Goal: Task Accomplishment & Management: Complete application form

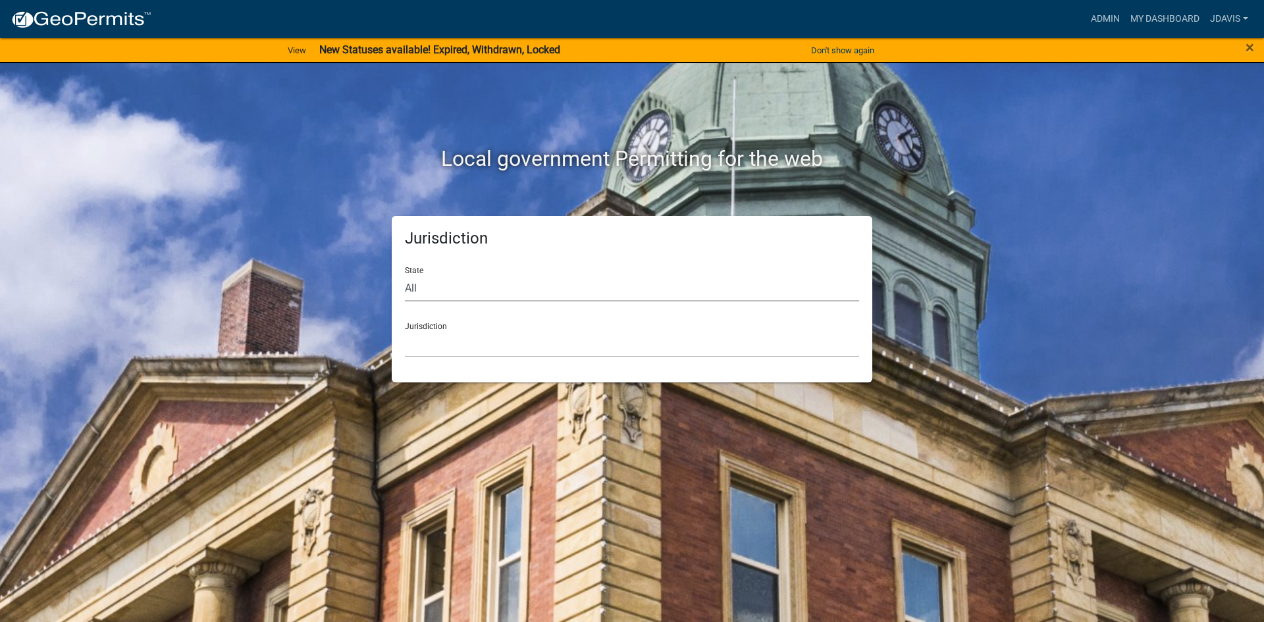
click at [464, 288] on select "All [US_STATE] [US_STATE] [US_STATE] [US_STATE] [US_STATE] [US_STATE] [US_STATE…" at bounding box center [632, 288] width 454 height 27
select select "[US_STATE]"
click at [405, 275] on select "All [US_STATE] [US_STATE] [US_STATE] [US_STATE] [US_STATE] [US_STATE] [US_STATE…" at bounding box center [632, 288] width 454 height 27
click at [437, 344] on select "[GEOGRAPHIC_DATA], [US_STATE][PERSON_NAME][GEOGRAPHIC_DATA], [US_STATE][PERSON_…" at bounding box center [632, 344] width 454 height 27
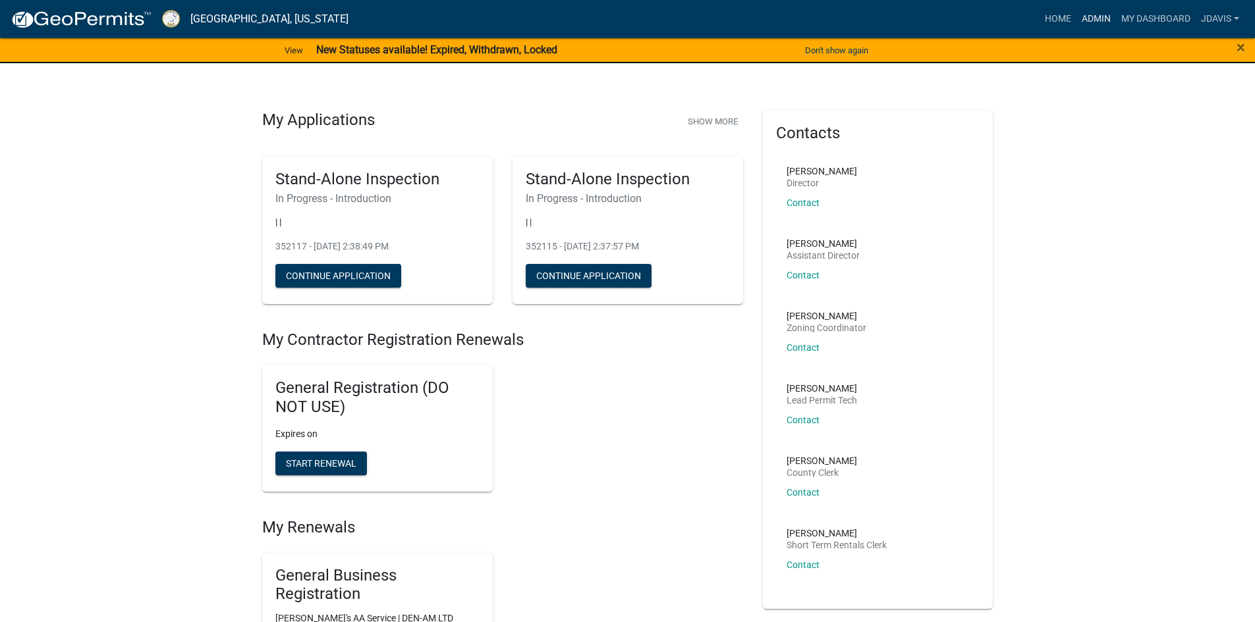
click at [1091, 15] on link "Admin" at bounding box center [1096, 19] width 40 height 25
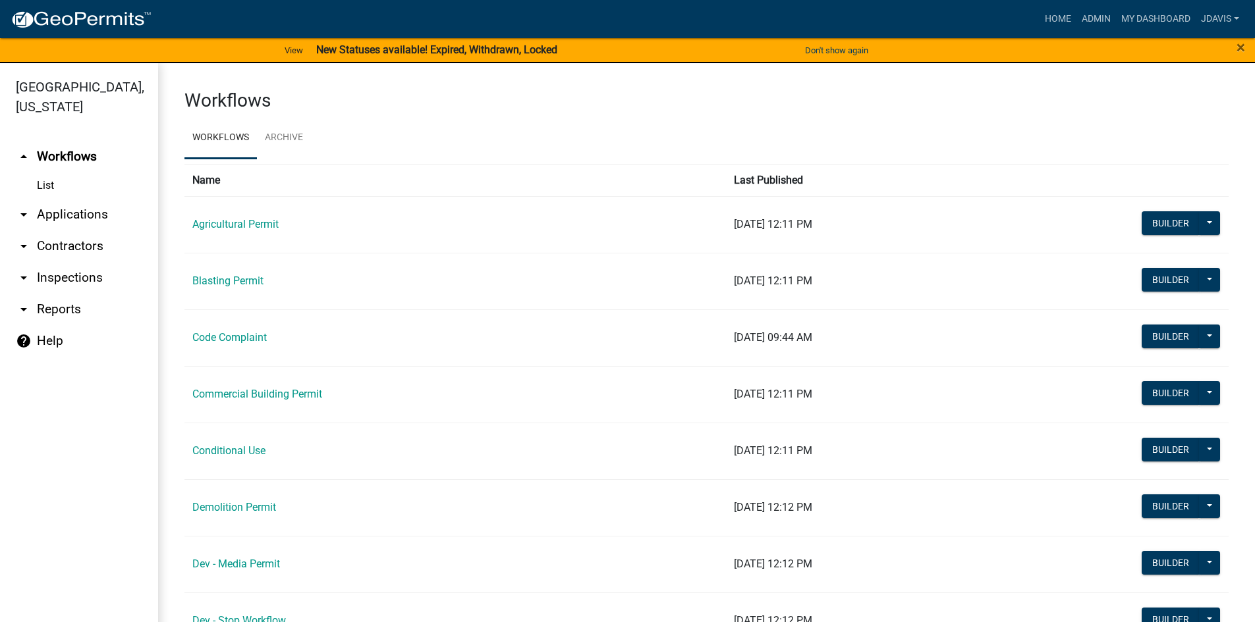
click at [78, 210] on link "arrow_drop_down Applications" at bounding box center [79, 215] width 158 height 32
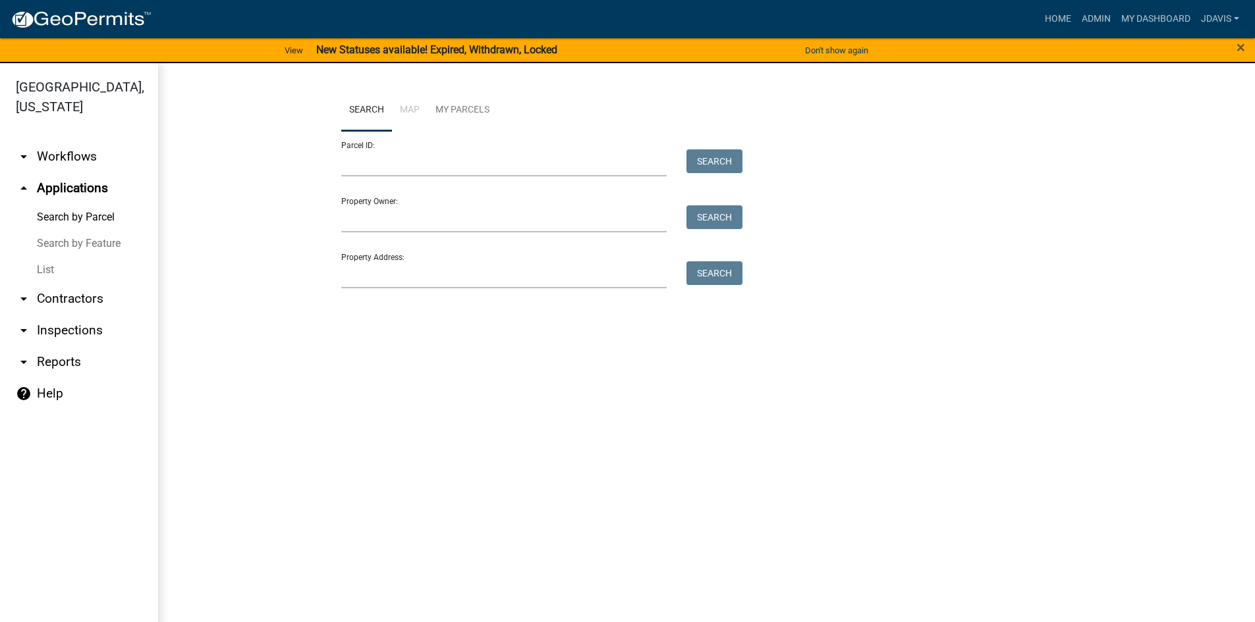
click at [48, 271] on link "List" at bounding box center [79, 270] width 158 height 26
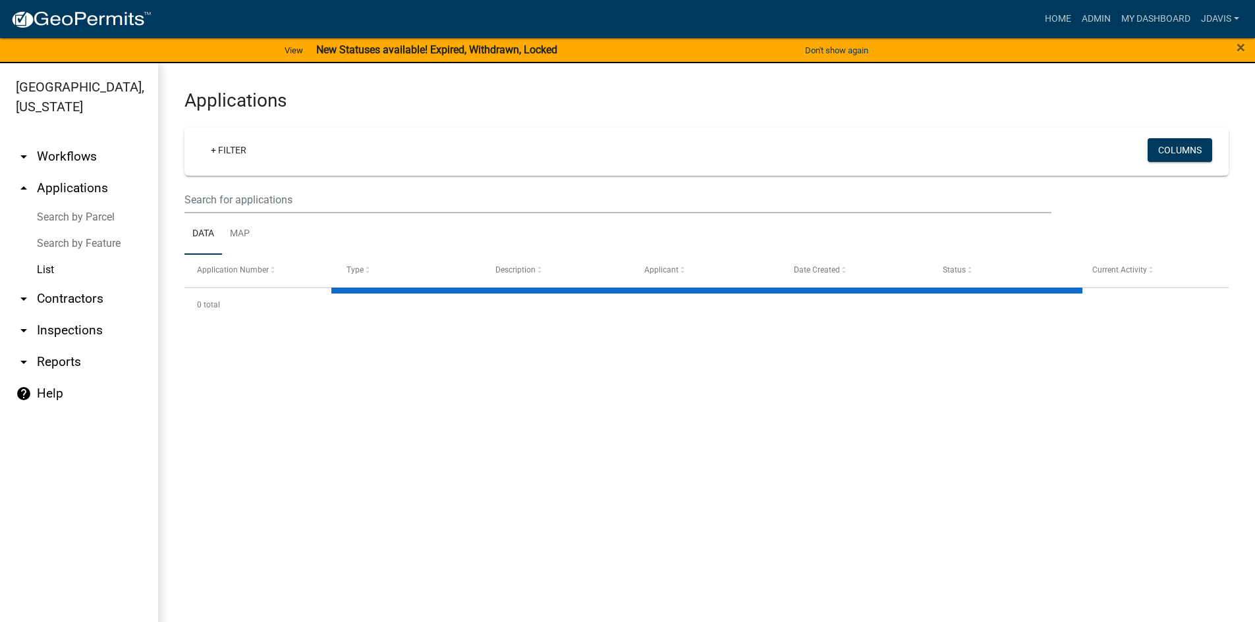
select select "2: 50"
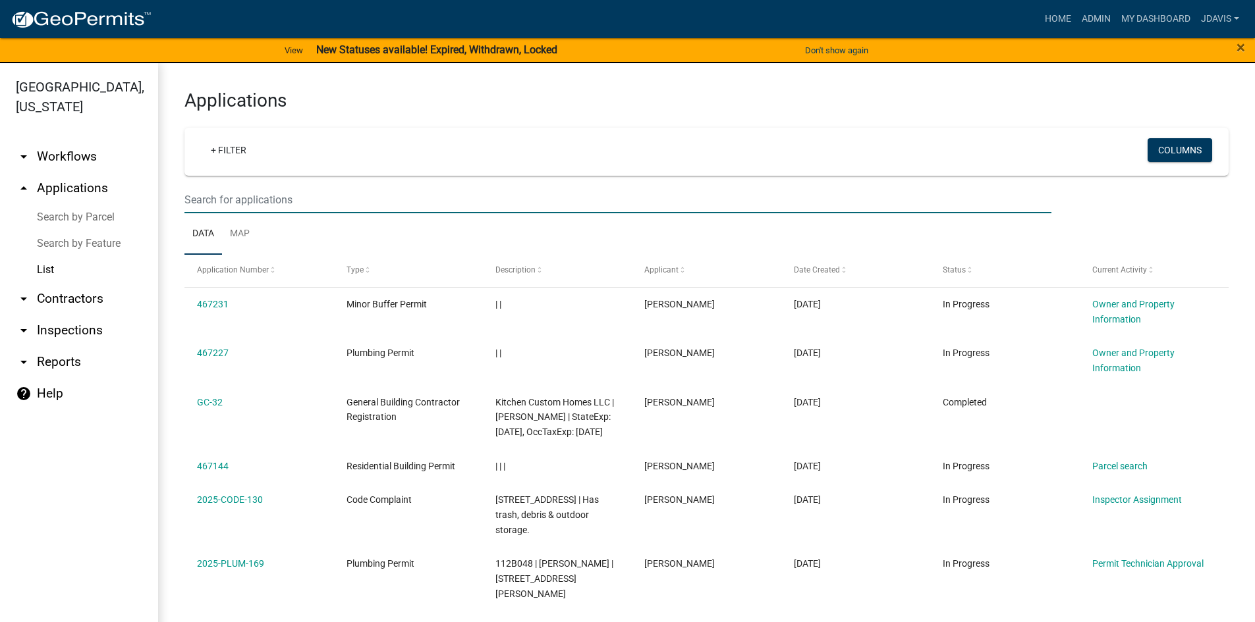
click at [217, 207] on input "text" at bounding box center [617, 199] width 867 height 27
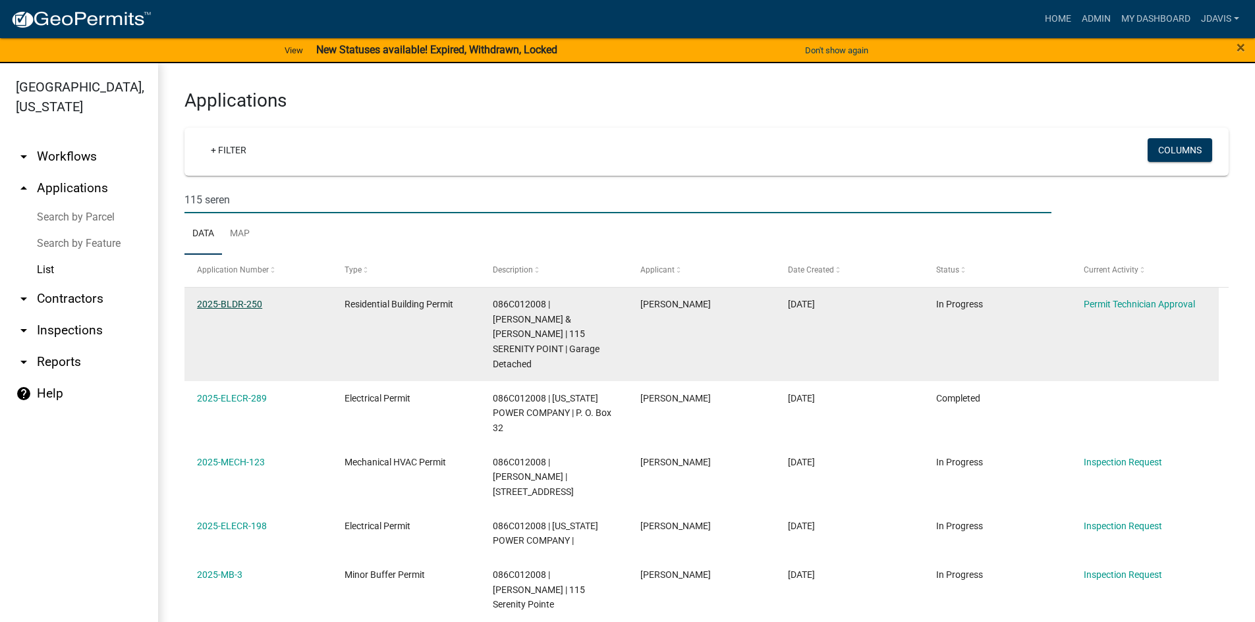
type input "115 seren"
click at [219, 306] on link "2025-BLDR-250" at bounding box center [229, 304] width 65 height 11
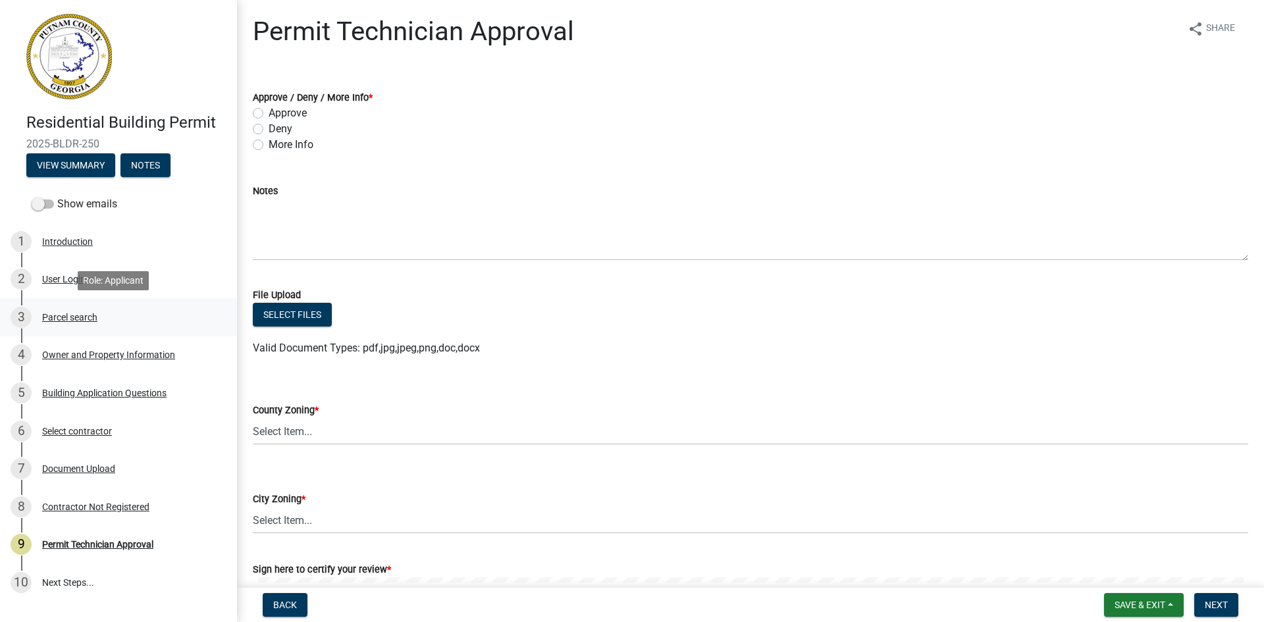
click at [67, 317] on div "Parcel search" at bounding box center [69, 317] width 55 height 9
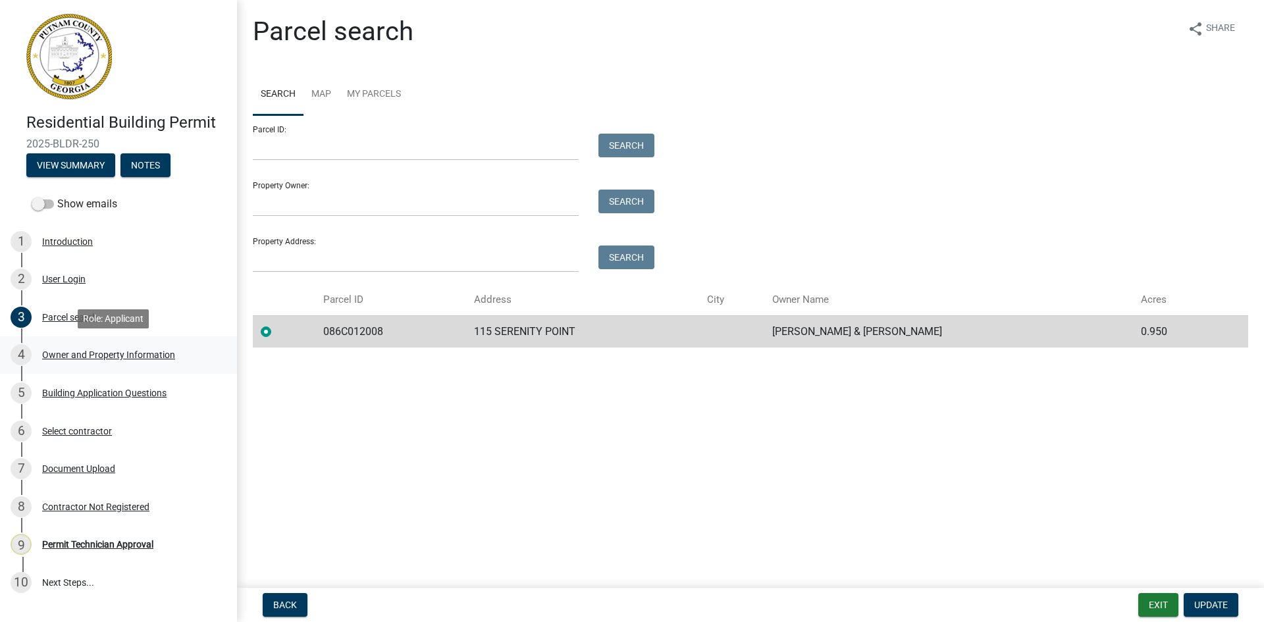
click at [88, 350] on div "Owner and Property Information" at bounding box center [108, 354] width 133 height 9
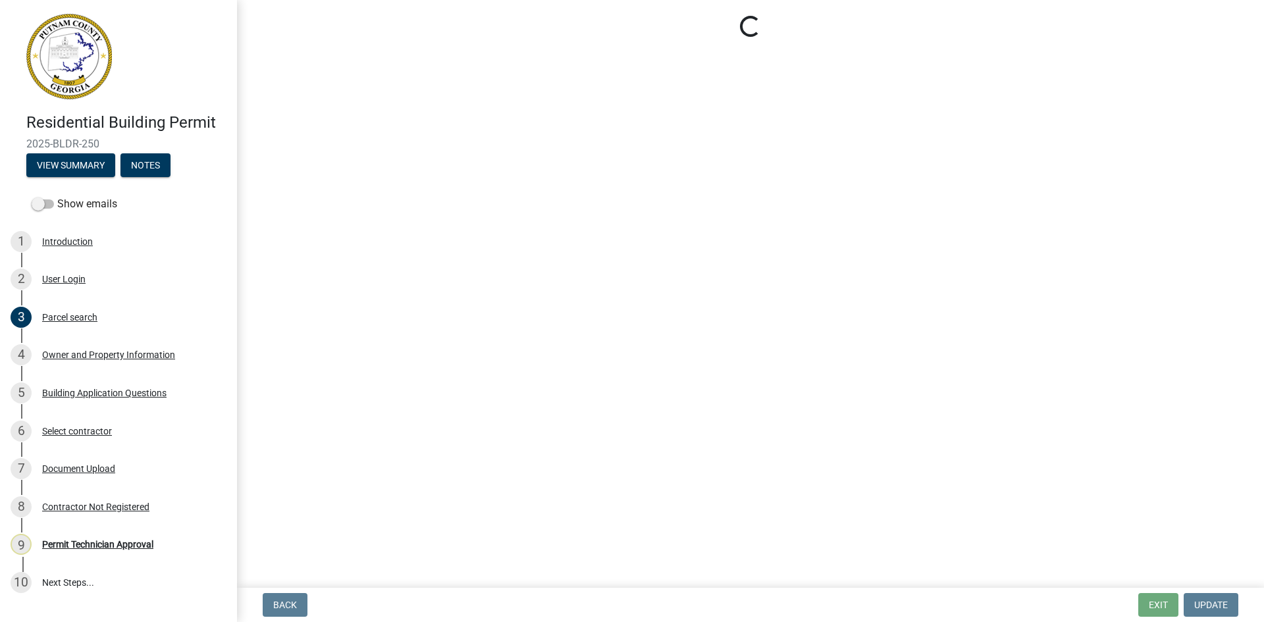
select select "34fe85c2-5f76-4343-b6bb-8ca387e0bed7"
select select "83394b22-4a11-496c-8e5c-75ade2e72faf"
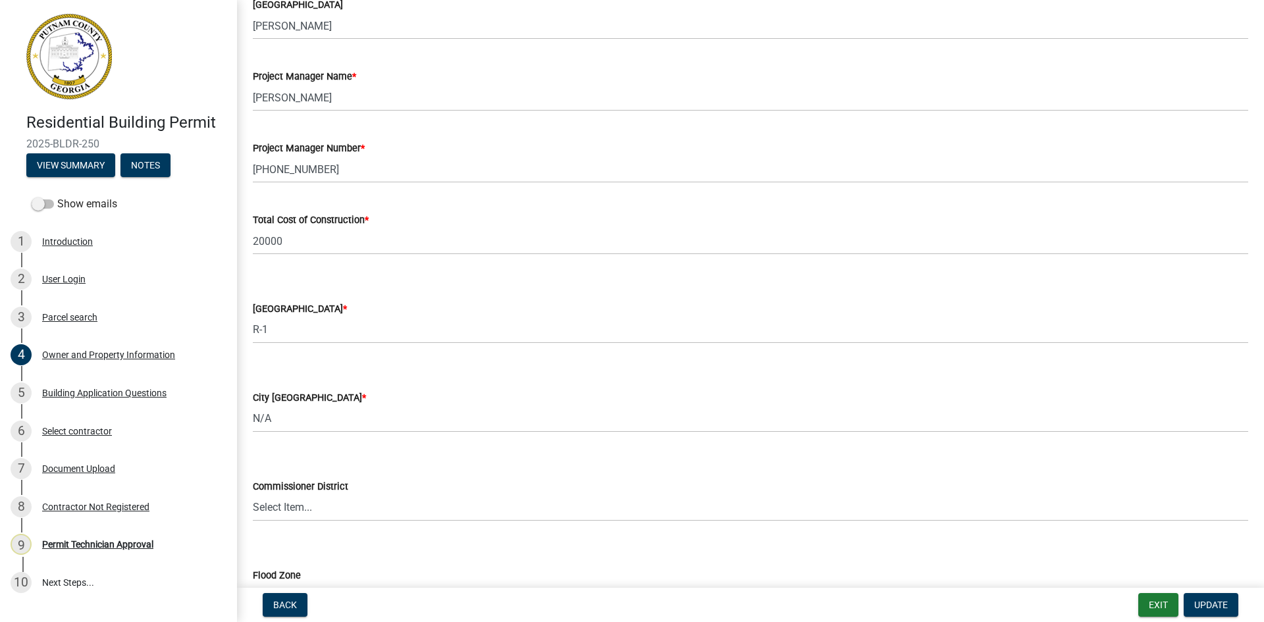
scroll to position [2134, 0]
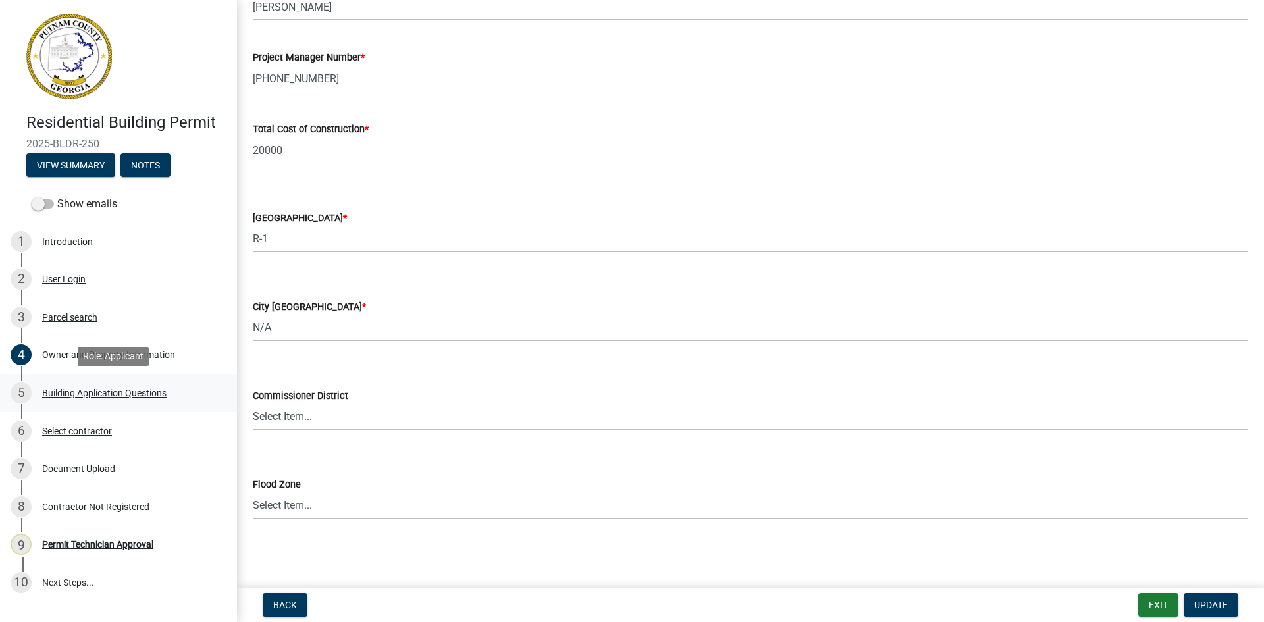
click at [115, 396] on div "Building Application Questions" at bounding box center [104, 393] width 124 height 9
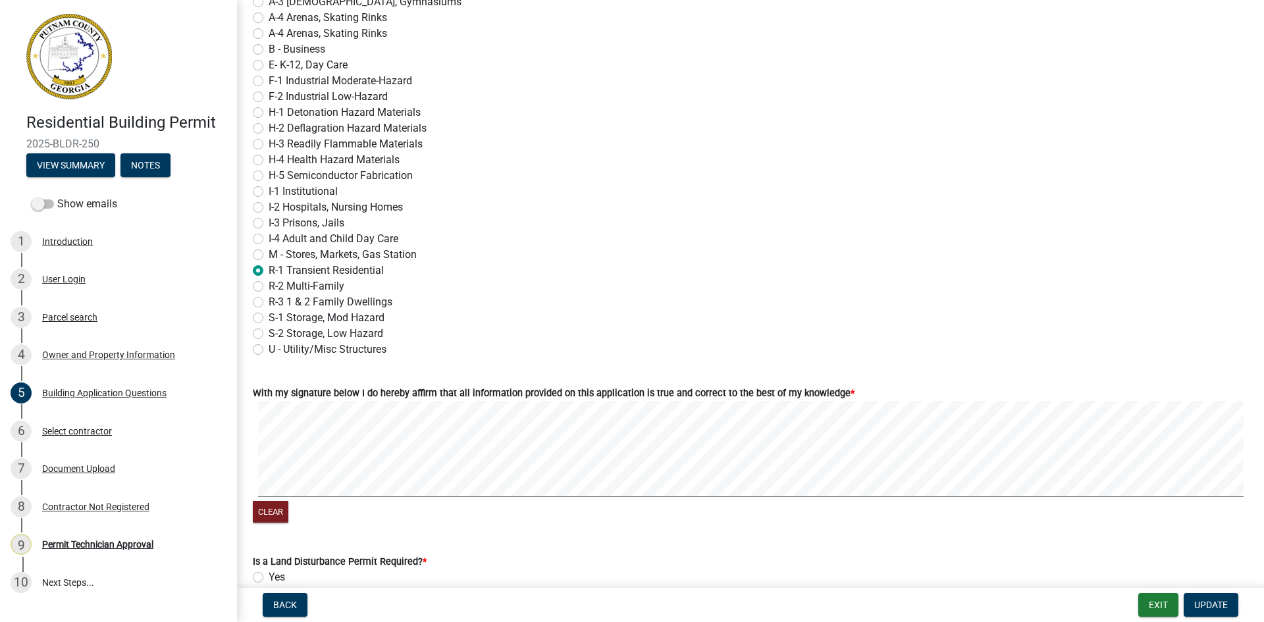
scroll to position [5447, 0]
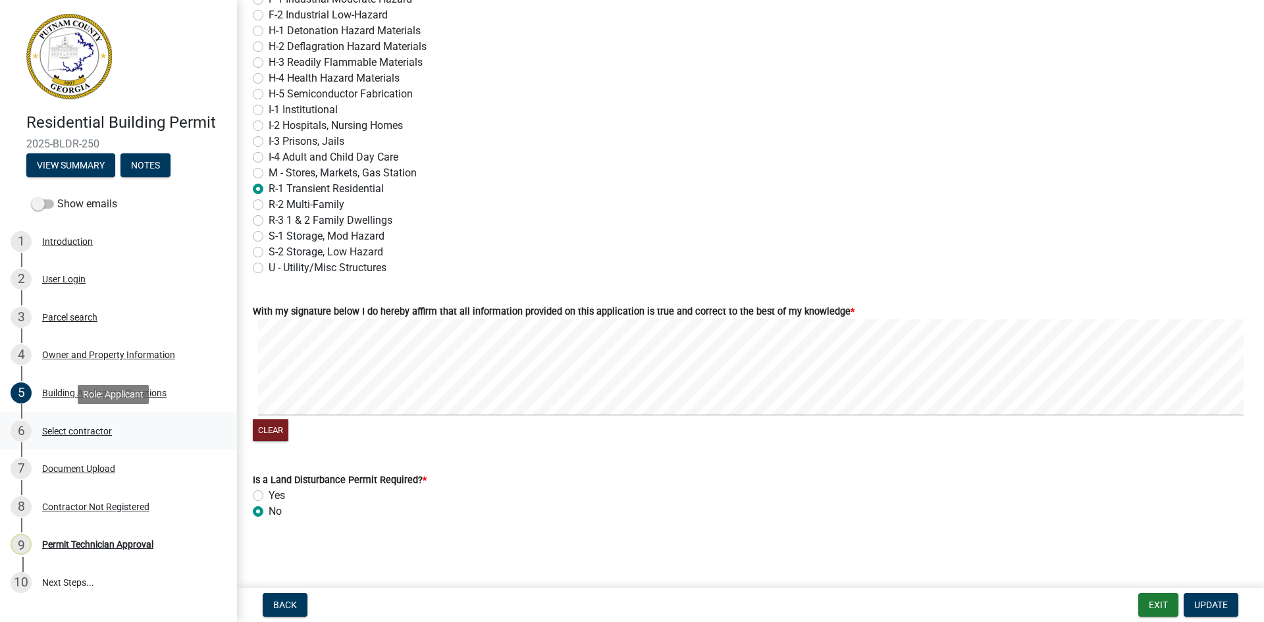
click at [67, 431] on div "Select contractor" at bounding box center [77, 431] width 70 height 9
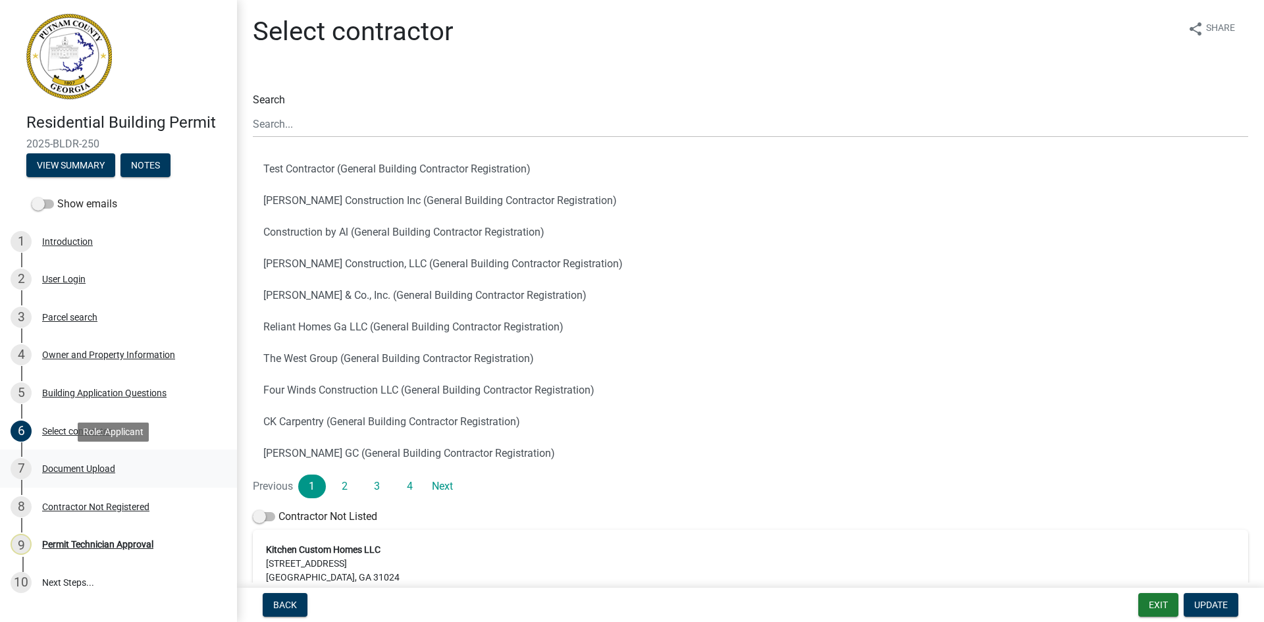
click at [91, 464] on div "Document Upload" at bounding box center [78, 468] width 73 height 9
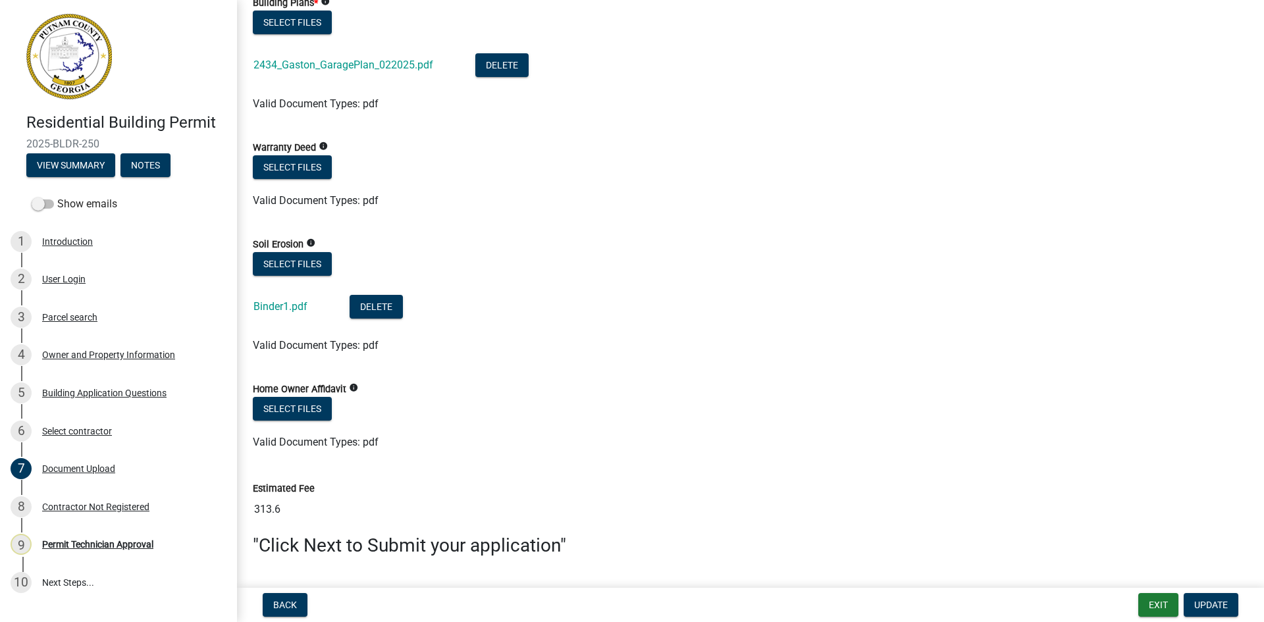
scroll to position [856, 0]
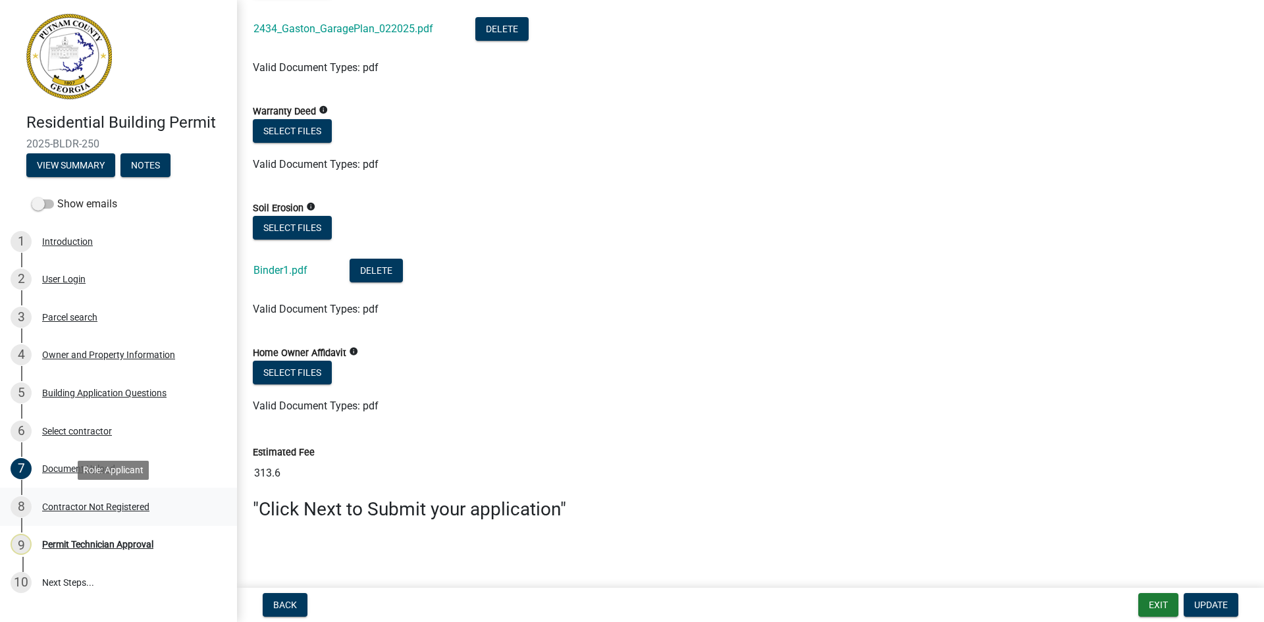
click at [91, 502] on div "Contractor Not Registered" at bounding box center [95, 506] width 107 height 9
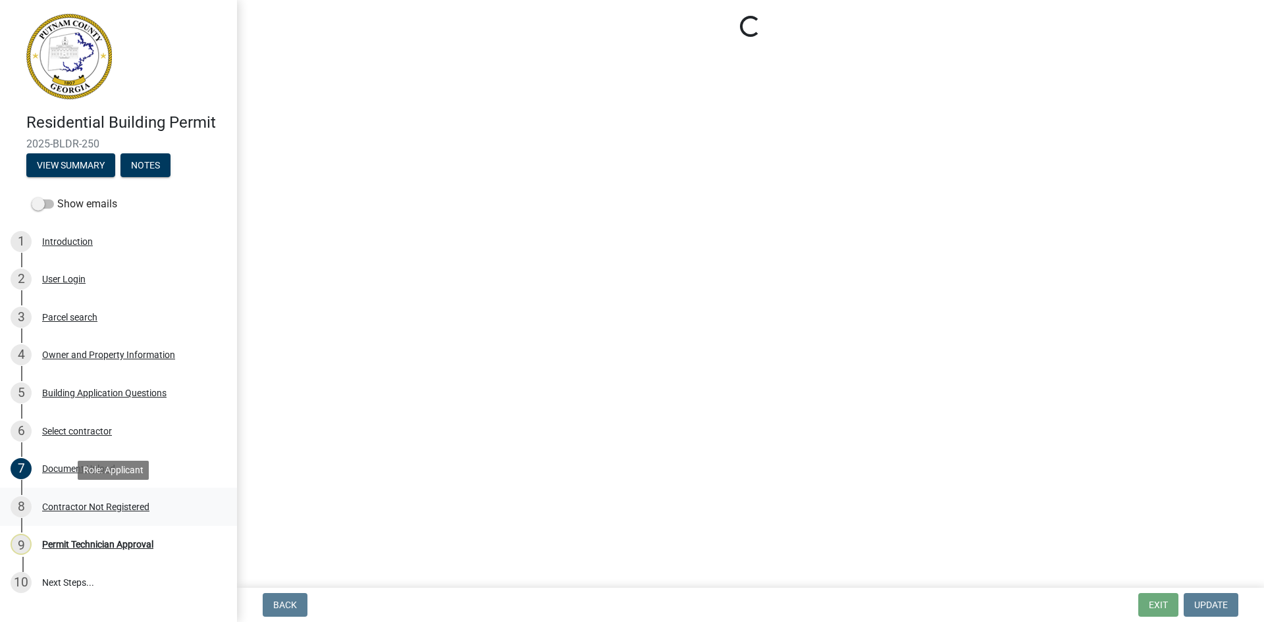
scroll to position [0, 0]
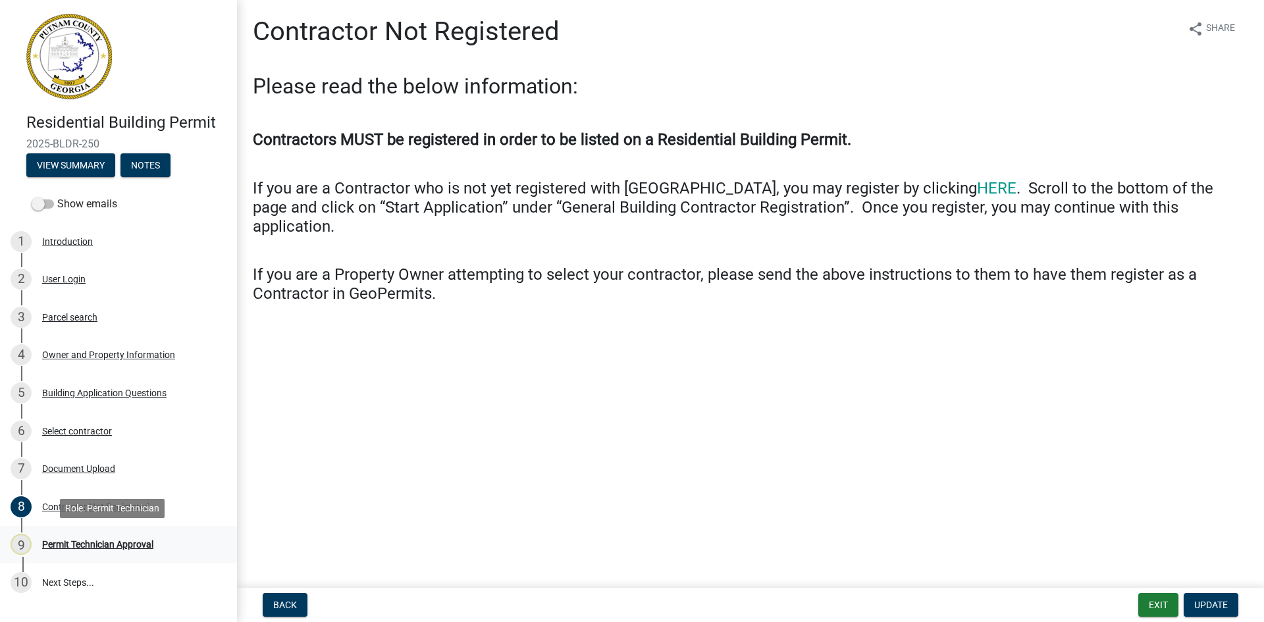
click at [95, 542] on div "Permit Technician Approval" at bounding box center [97, 544] width 111 height 9
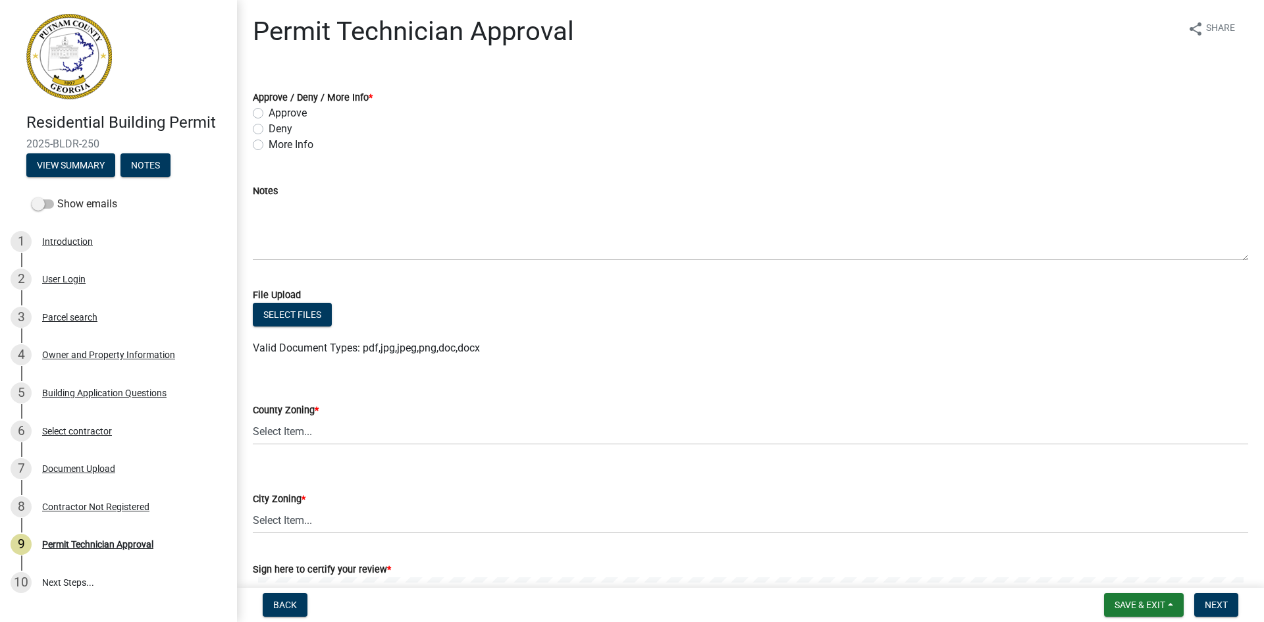
click at [269, 113] on label "Approve" at bounding box center [288, 113] width 38 height 16
click at [269, 113] on input "Approve" at bounding box center [273, 109] width 9 height 9
radio input "true"
click at [313, 433] on select "Select Item... AG-1 R-1R R-1 R-2 MHP RM-1 RM-3 C-1 C-2 I-M PUD N/A" at bounding box center [751, 431] width 996 height 27
click at [253, 418] on select "Select Item... AG-1 R-1R R-1 R-2 MHP RM-1 RM-3 C-1 C-2 I-M PUD N/A" at bounding box center [751, 431] width 996 height 27
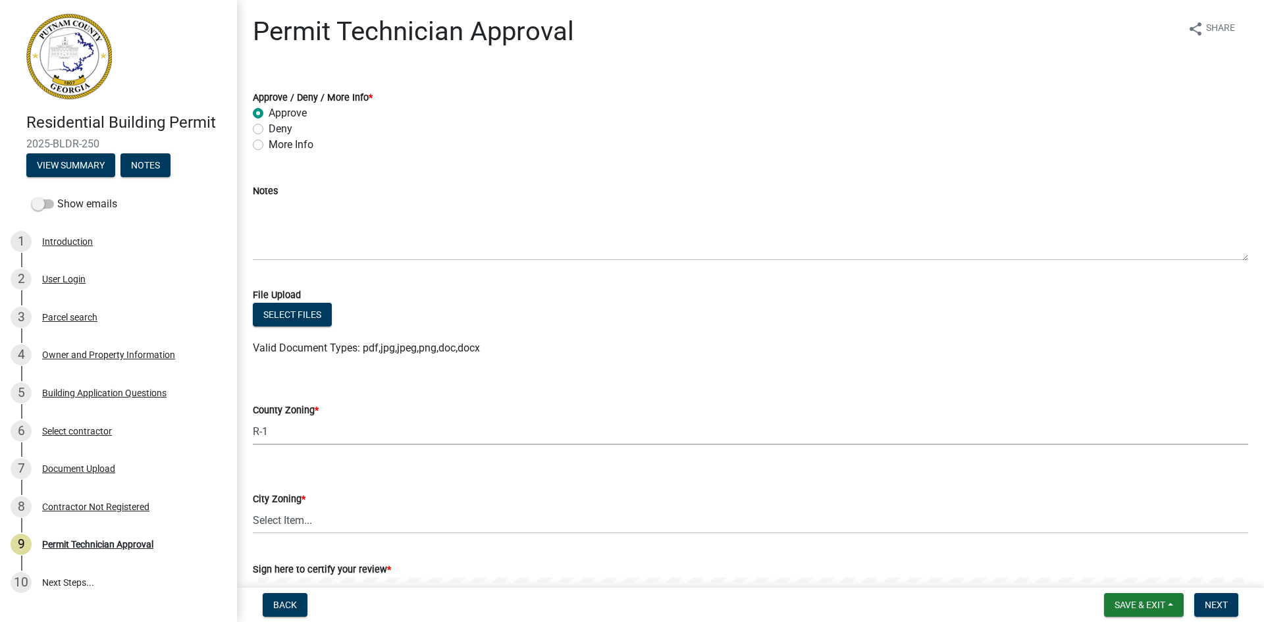
select select "34fe85c2-5f76-4343-b6bb-8ca387e0bed7"
click at [292, 519] on select "Select Item... A-1 A-2 R-1 R-2 R-3 R-4 MHP C-1 C-2 I-1 I-2 DB FH H-P N/A" at bounding box center [751, 520] width 996 height 27
click at [253, 507] on select "Select Item... A-1 A-2 R-1 R-2 R-3 R-4 MHP C-1 C-2 I-1 I-2 DB FH H-P N/A" at bounding box center [751, 520] width 996 height 27
select select "83394b22-4a11-496c-8e5c-75ade2e72faf"
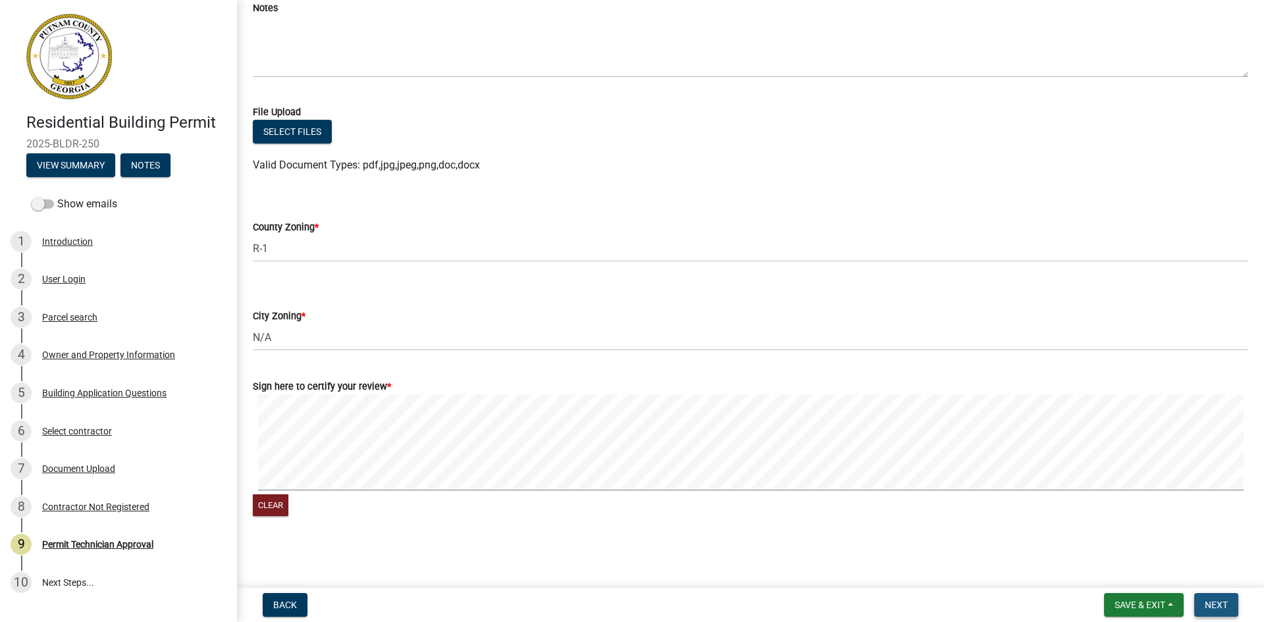
click at [1219, 607] on span "Next" at bounding box center [1216, 605] width 23 height 11
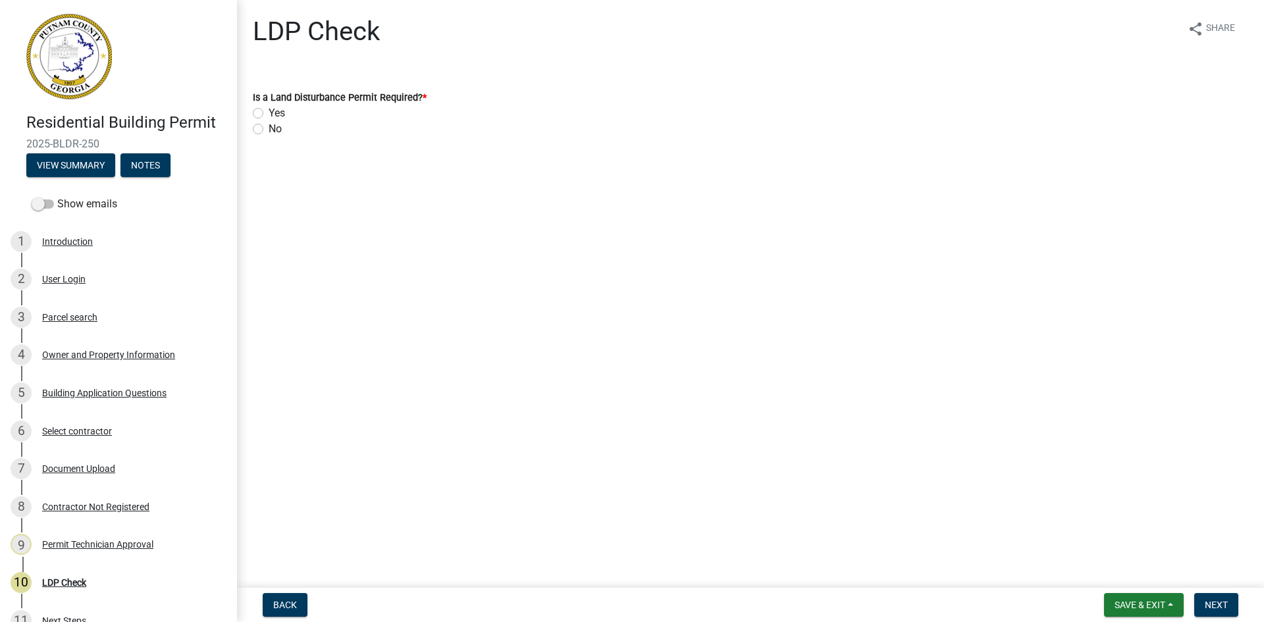
click at [269, 130] on label "No" at bounding box center [275, 129] width 13 height 16
click at [269, 130] on input "No" at bounding box center [273, 125] width 9 height 9
radio input "true"
click at [1220, 607] on span "Next" at bounding box center [1216, 605] width 23 height 11
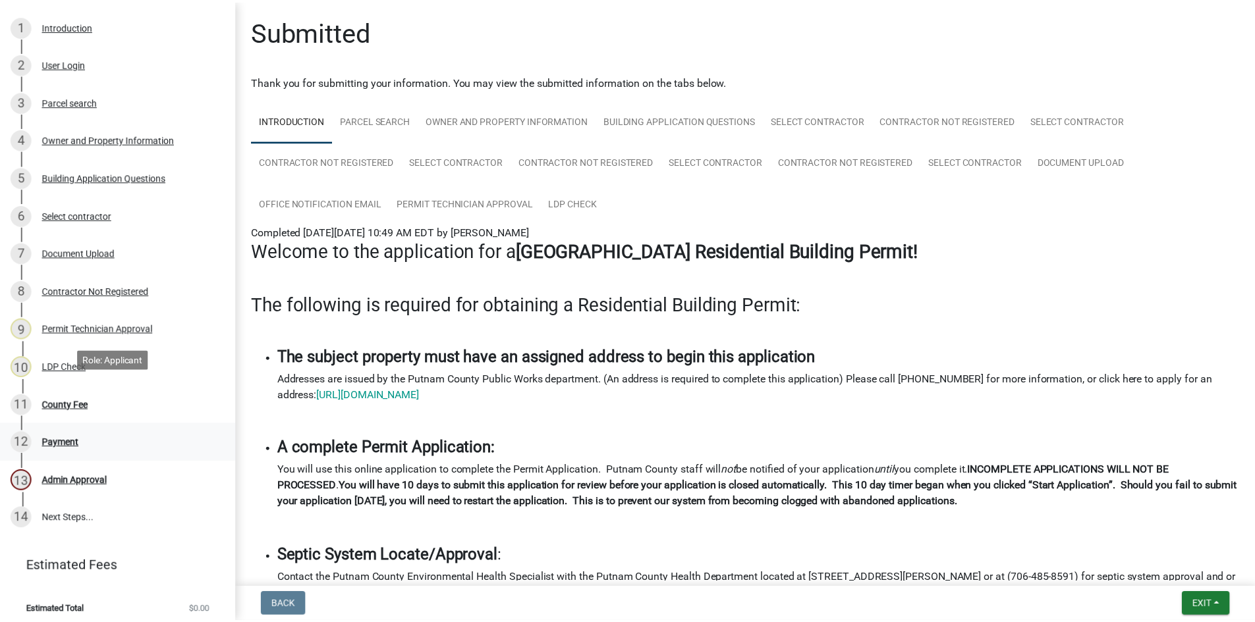
scroll to position [224, 0]
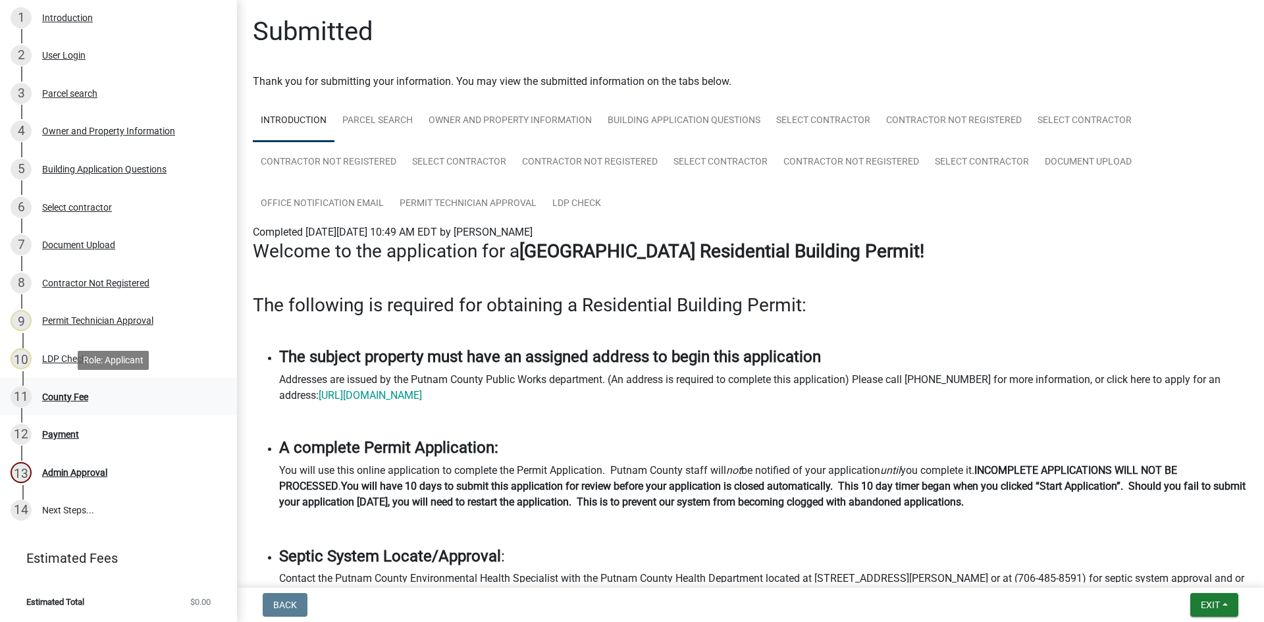
click at [49, 398] on div "County Fee" at bounding box center [65, 397] width 46 height 9
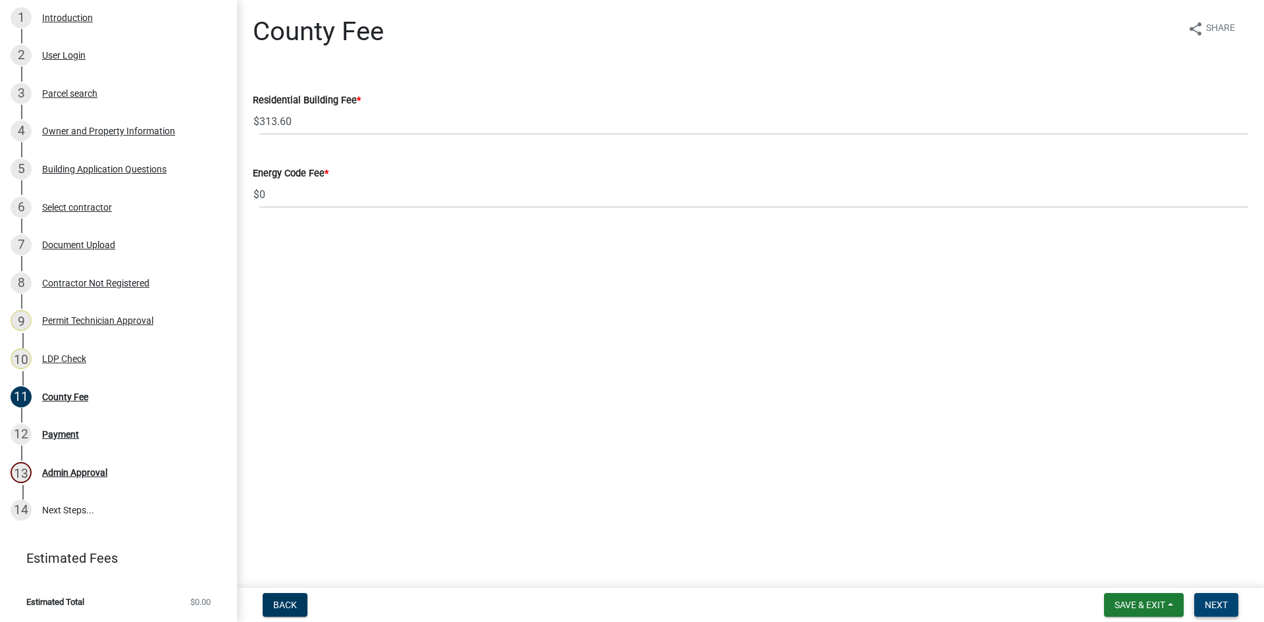
click at [1224, 600] on span "Next" at bounding box center [1216, 605] width 23 height 11
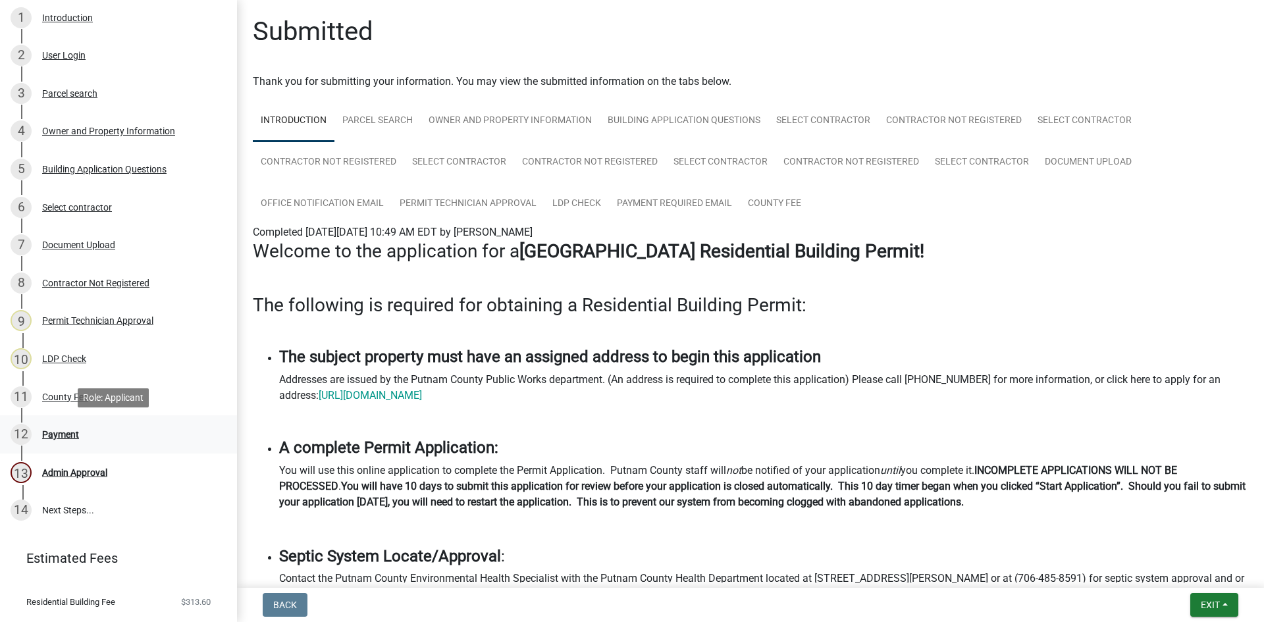
click at [76, 433] on div "Payment" at bounding box center [60, 434] width 37 height 9
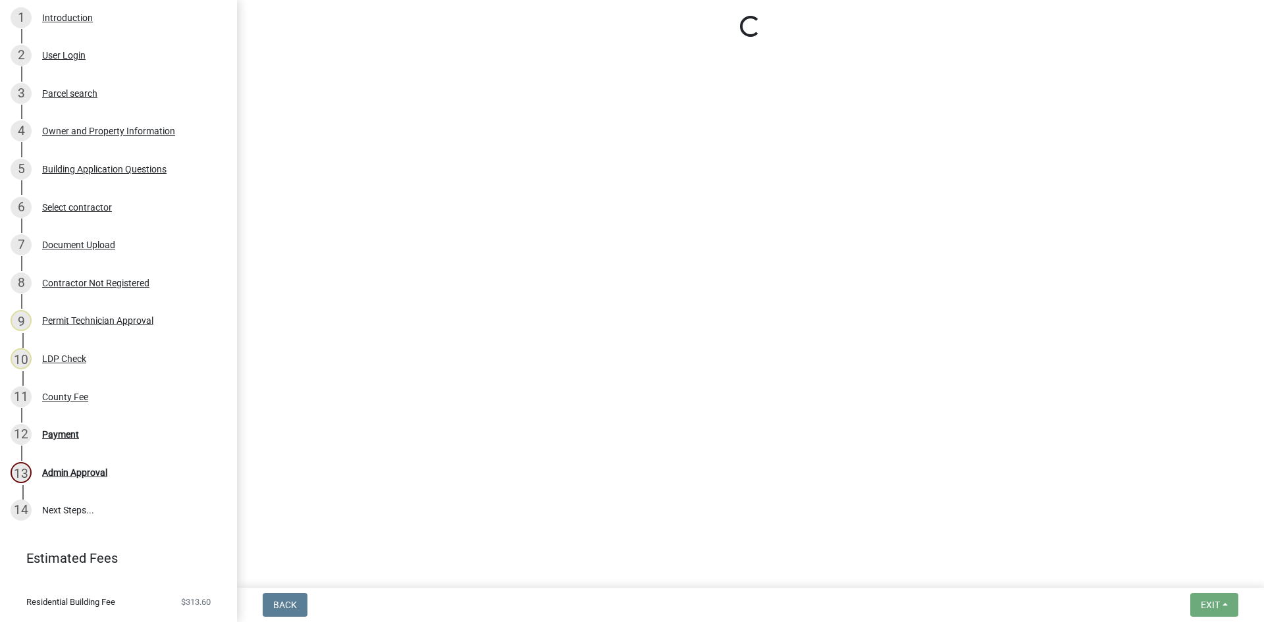
select select "3: 3"
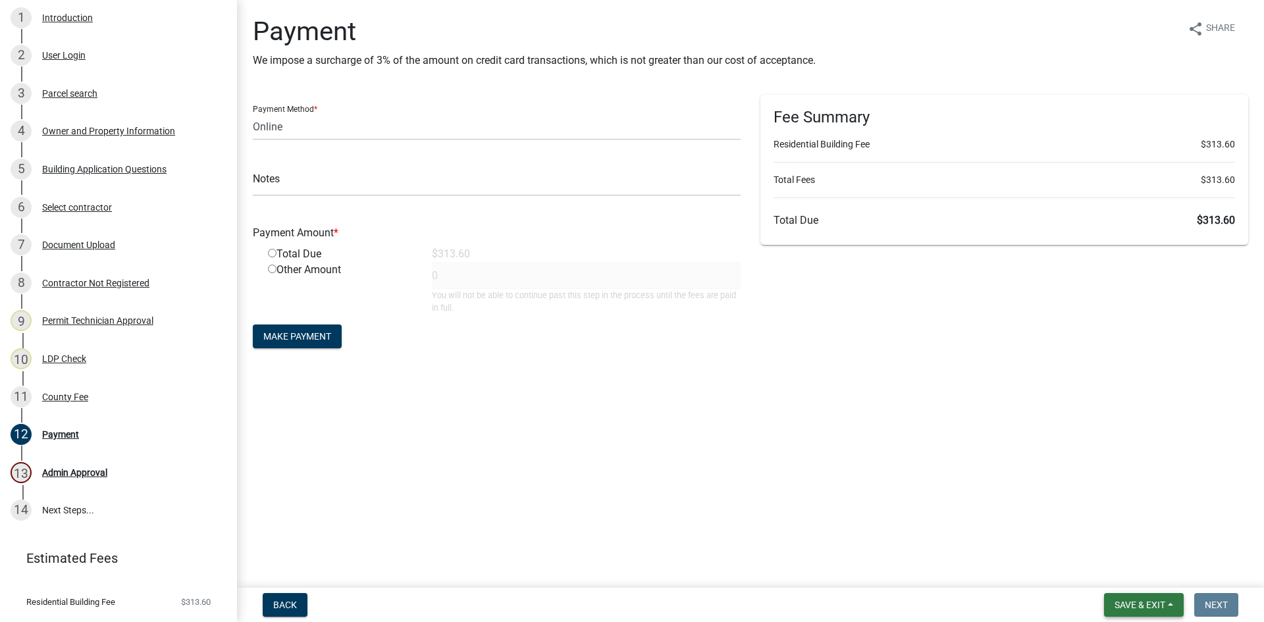
click at [1137, 601] on span "Save & Exit" at bounding box center [1140, 605] width 51 height 11
click at [1144, 572] on button "Save & Exit" at bounding box center [1131, 571] width 105 height 32
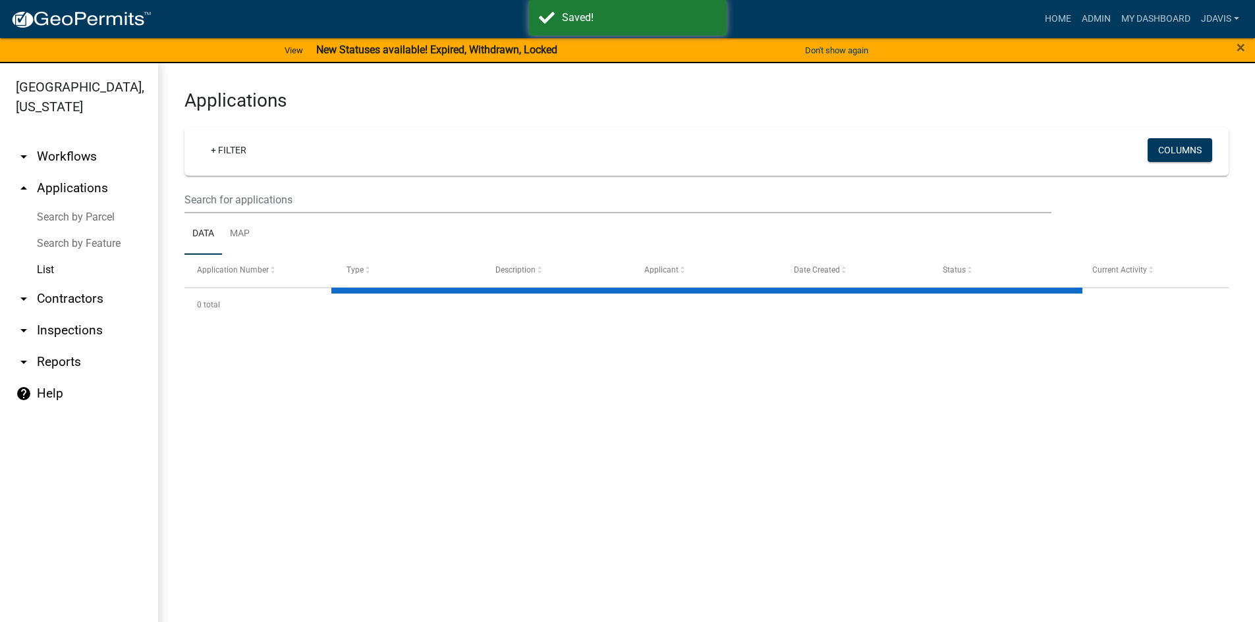
select select "2: 50"
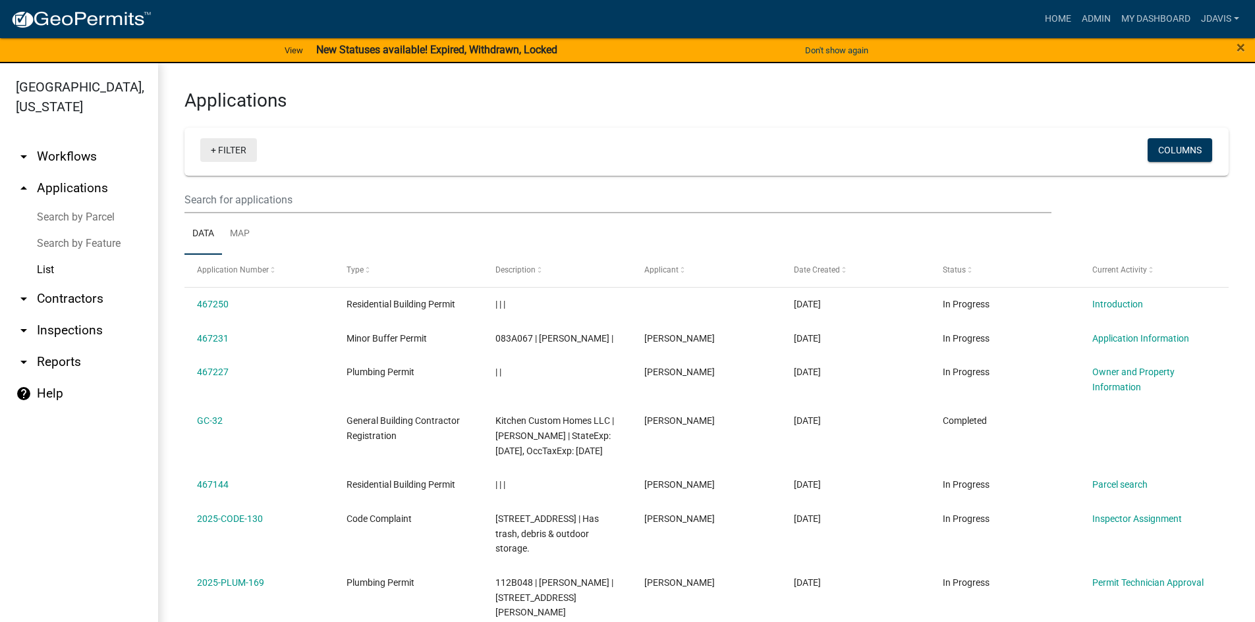
click at [217, 153] on link "+ Filter" at bounding box center [228, 150] width 57 height 24
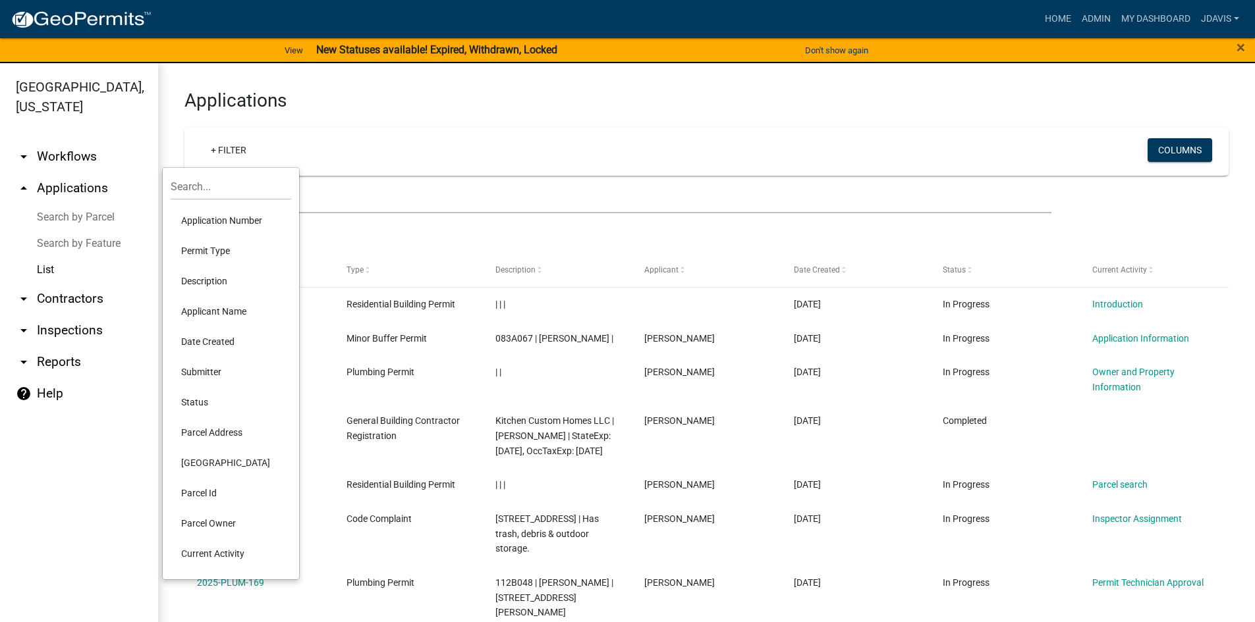
click at [232, 553] on li "Current Activity" at bounding box center [231, 554] width 121 height 30
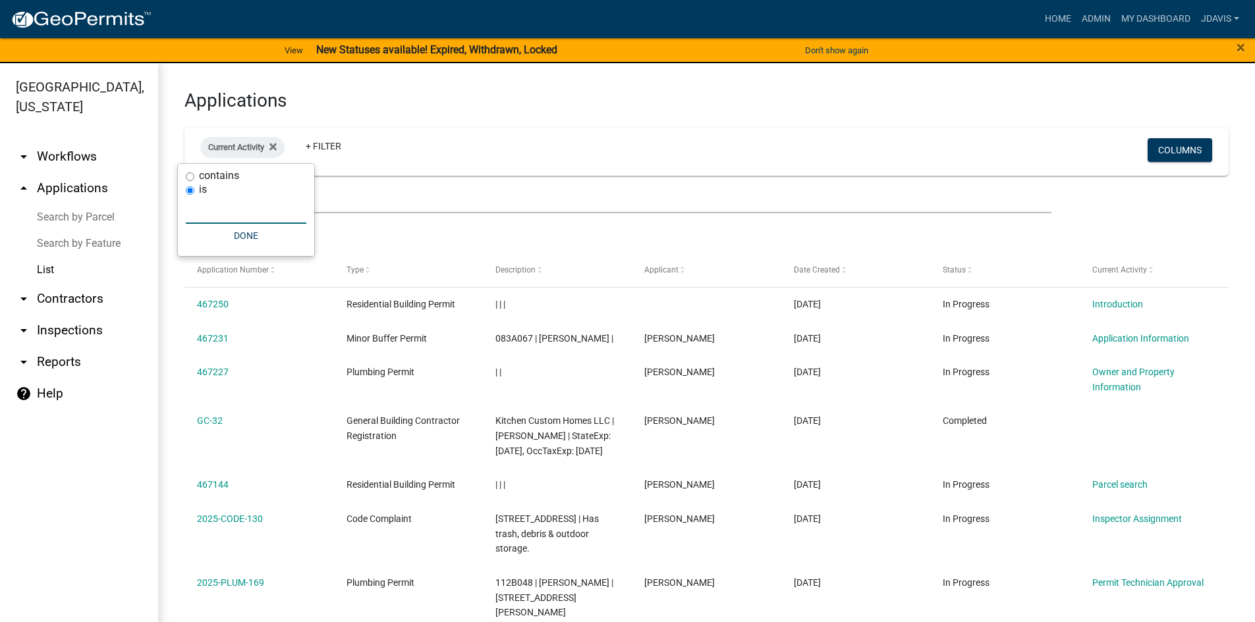
click at [229, 212] on input "text" at bounding box center [246, 210] width 121 height 27
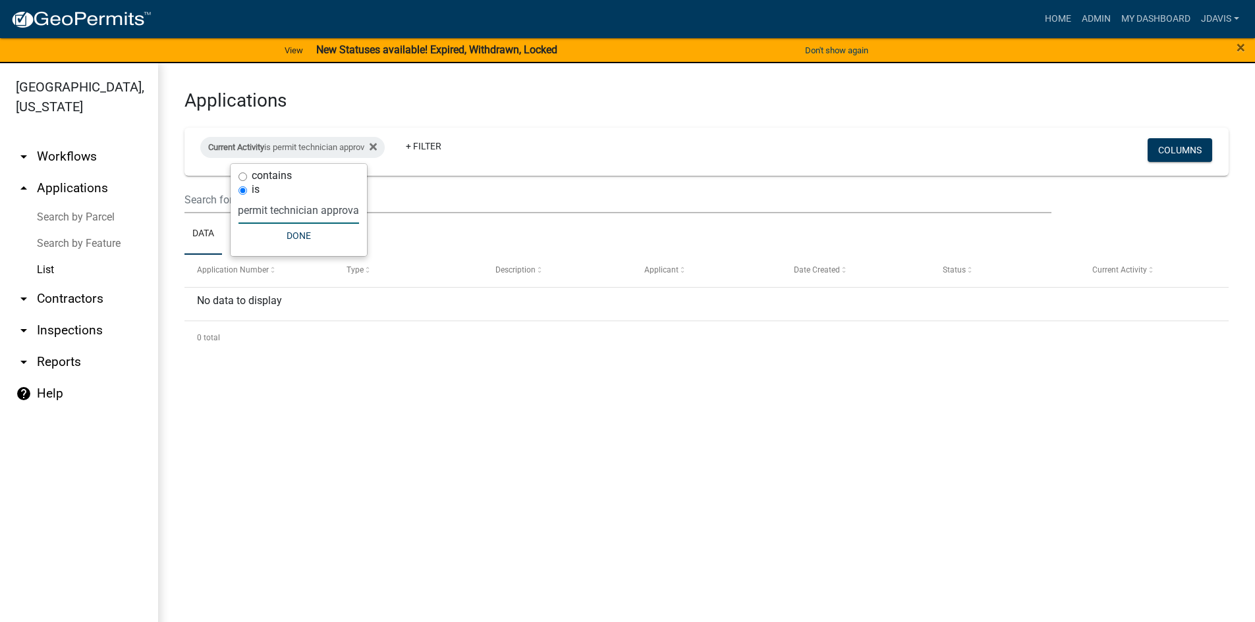
type input "permit technician approval"
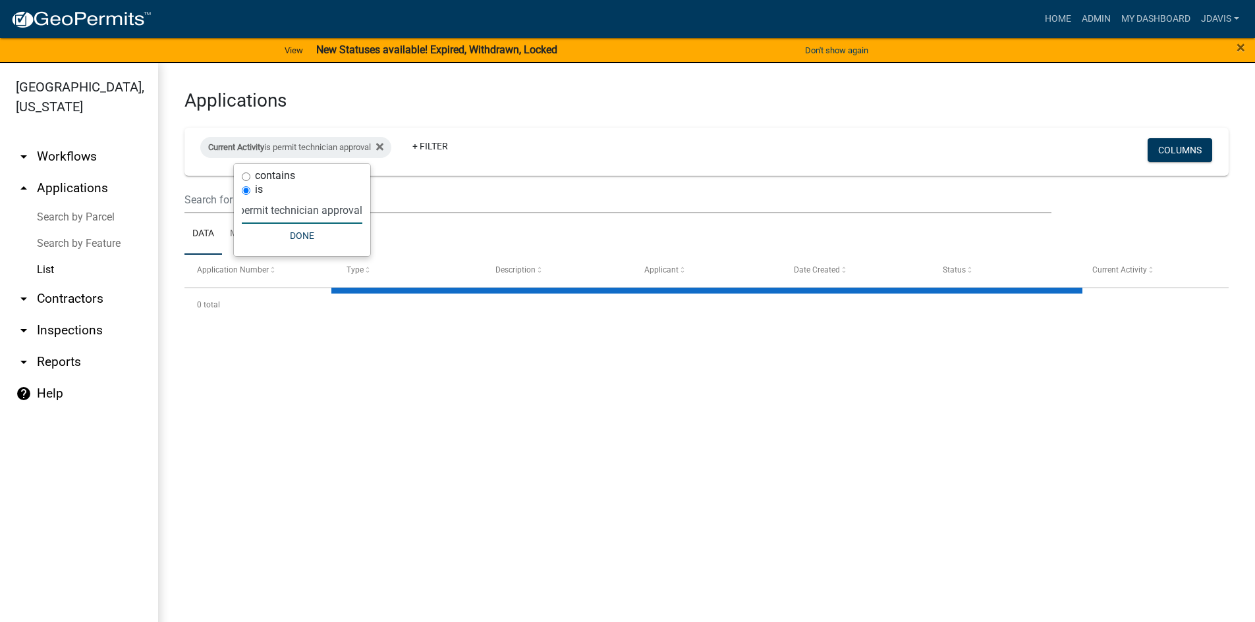
select select "2: 50"
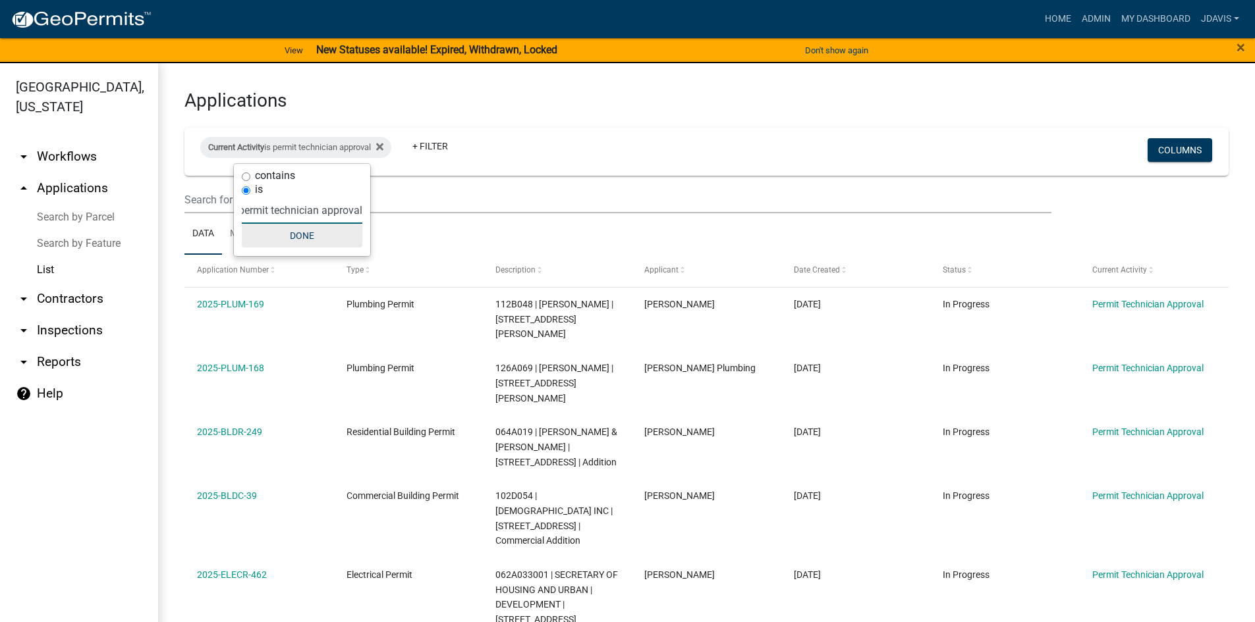
type input "permit technician approval"
click at [322, 240] on button "Done" at bounding box center [302, 236] width 121 height 24
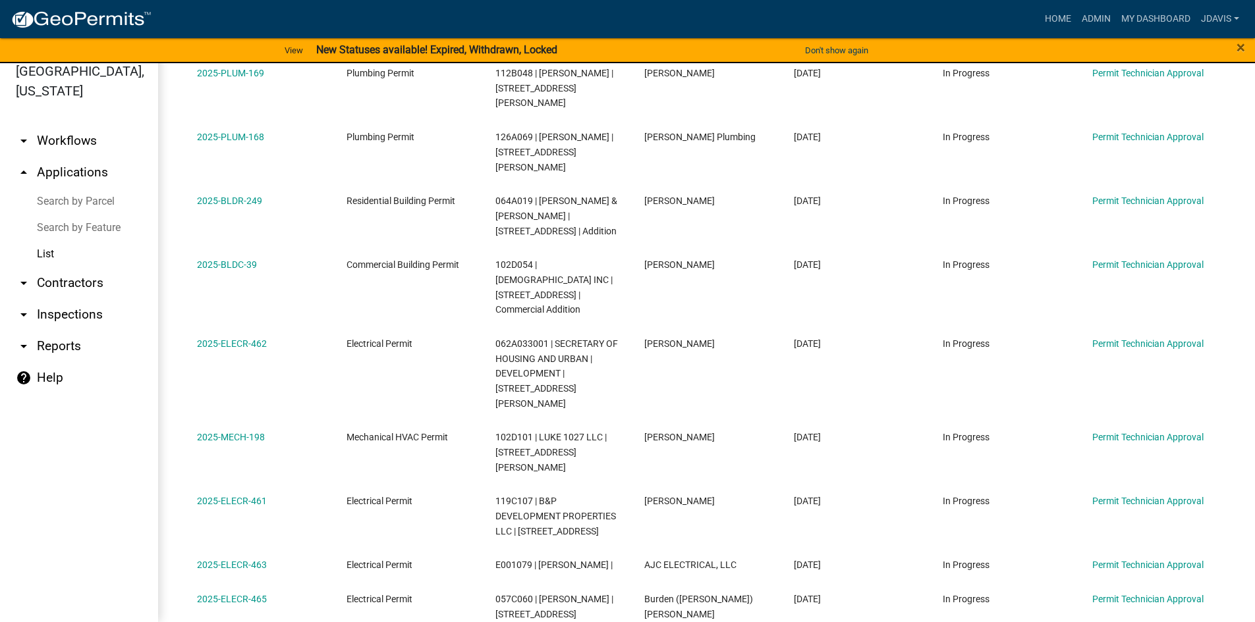
scroll to position [245, 0]
